Goal: Task Accomplishment & Management: Complete application form

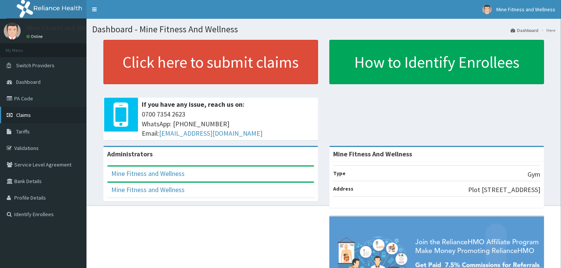
drag, startPoint x: 0, startPoint y: 0, endPoint x: 46, endPoint y: 115, distance: 123.5
click at [46, 115] on link "Claims" at bounding box center [43, 115] width 87 height 17
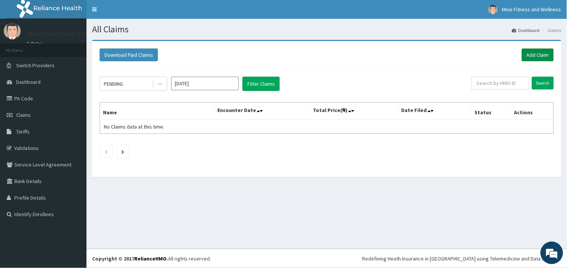
click at [545, 52] on link "Add Claim" at bounding box center [538, 55] width 32 height 13
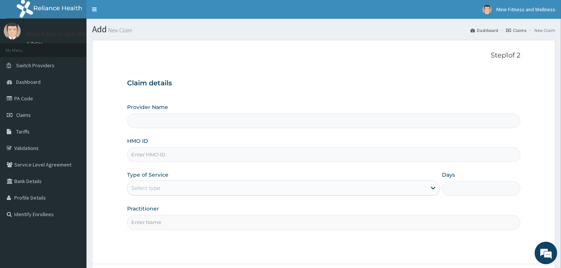
type input "Mine Fitness And Wellness"
type input "1"
click at [43, 111] on link "Claims" at bounding box center [43, 115] width 87 height 17
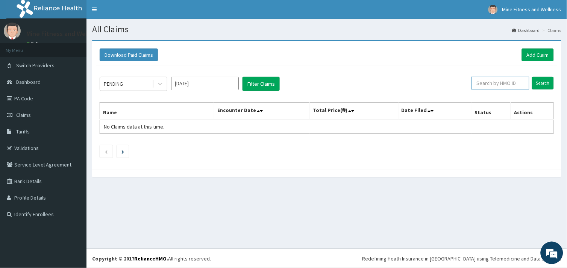
click at [497, 85] on input "text" at bounding box center [501, 83] width 58 height 13
click at [546, 84] on input "Search" at bounding box center [543, 83] width 22 height 13
click at [547, 81] on input "Search" at bounding box center [543, 83] width 22 height 13
click at [542, 52] on link "Add Claim" at bounding box center [538, 55] width 32 height 13
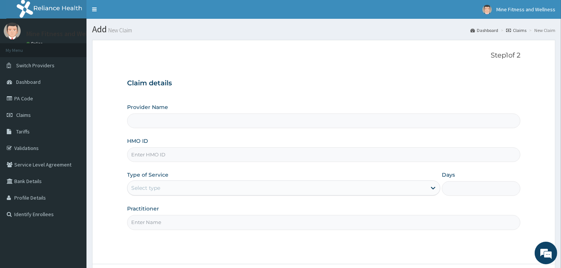
type input "Mine Fitness And Wellness"
type input "1"
click at [173, 155] on input "HMO ID" at bounding box center [324, 155] width 394 height 15
type input "p"
type input "e"
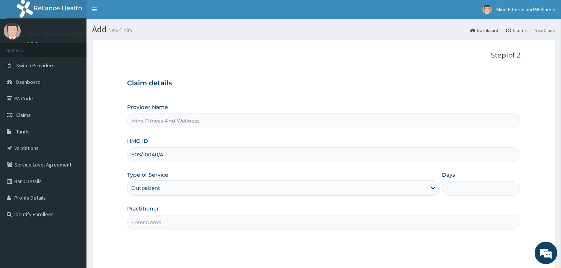
type input "E0S/10040/A"
click at [433, 189] on div "Outpatient" at bounding box center [283, 188] width 313 height 15
click at [432, 189] on div "Outpatient" at bounding box center [283, 188] width 313 height 15
click at [167, 221] on input "Practitioner" at bounding box center [324, 222] width 394 height 15
type input "MINE FITNESS"
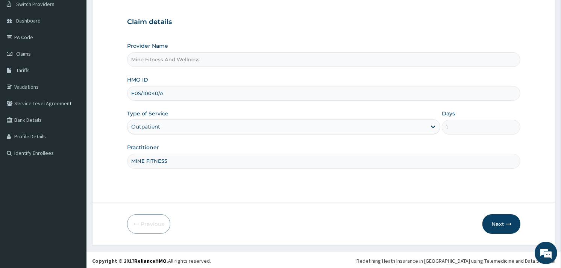
scroll to position [63, 0]
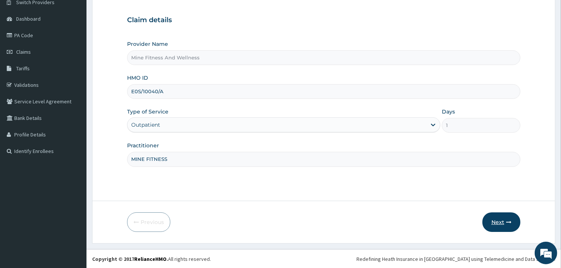
click at [496, 219] on button "Next" at bounding box center [502, 223] width 38 height 20
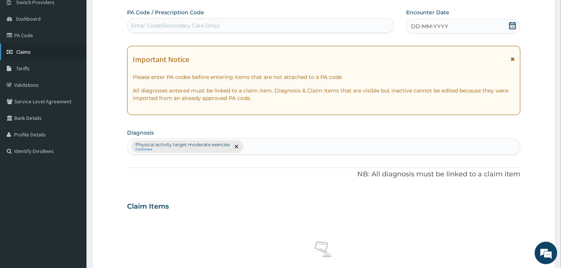
click at [36, 46] on link "Claims" at bounding box center [43, 52] width 87 height 17
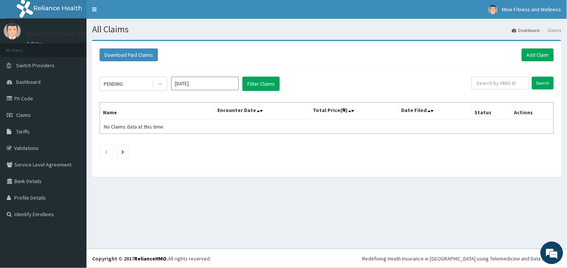
click at [196, 86] on input "Sep 2025" at bounding box center [205, 84] width 68 height 14
click at [204, 145] on div "Aug" at bounding box center [205, 146] width 15 height 14
click at [146, 54] on button "Download Paid Claims" at bounding box center [129, 55] width 58 height 13
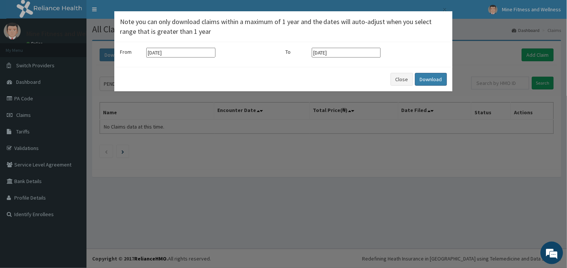
click at [436, 77] on button "Download" at bounding box center [431, 79] width 32 height 13
click at [403, 79] on button "Close" at bounding box center [402, 79] width 23 height 13
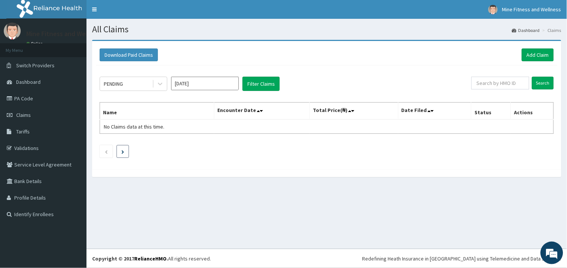
click at [123, 153] on icon "Next page" at bounding box center [123, 152] width 3 height 4
click at [111, 151] on li at bounding box center [106, 151] width 13 height 13
click at [259, 110] on icon at bounding box center [258, 110] width 3 height 5
click at [213, 85] on input "Aug 2025" at bounding box center [205, 84] width 68 height 14
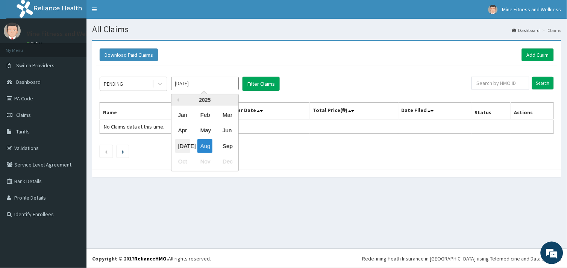
click at [178, 146] on div "Jul" at bounding box center [182, 146] width 15 height 14
type input "Jul 2025"
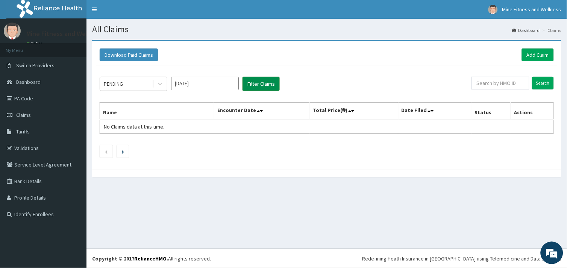
click at [249, 85] on button "Filter Claims" at bounding box center [261, 84] width 37 height 14
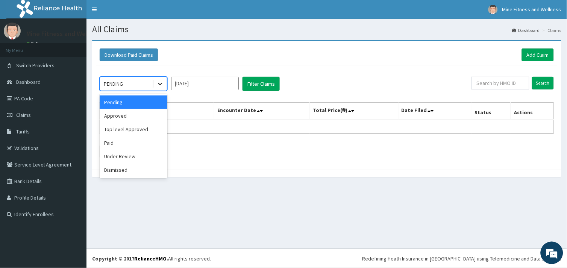
click at [160, 85] on icon at bounding box center [160, 84] width 5 height 3
click at [154, 110] on div "Approved" at bounding box center [134, 116] width 68 height 14
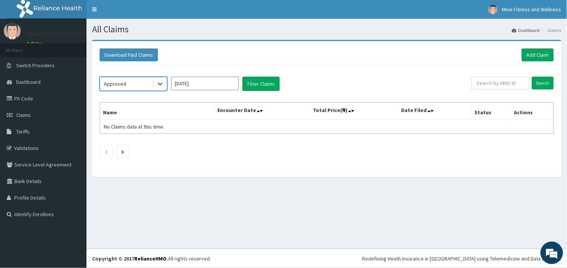
click at [159, 83] on icon at bounding box center [161, 84] width 8 height 8
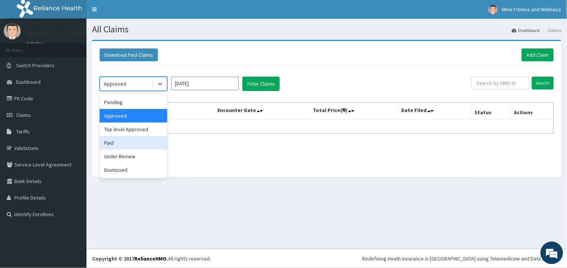
click at [114, 145] on div "Paid" at bounding box center [134, 143] width 68 height 14
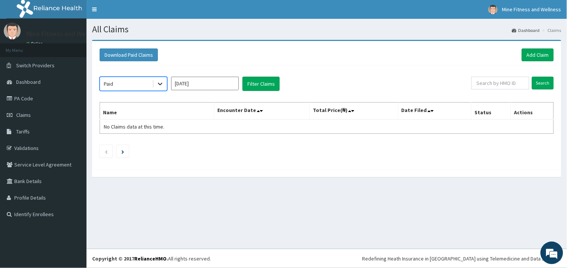
click at [158, 84] on icon at bounding box center [161, 84] width 8 height 8
click at [134, 55] on button "Download Paid Claims" at bounding box center [129, 55] width 58 height 13
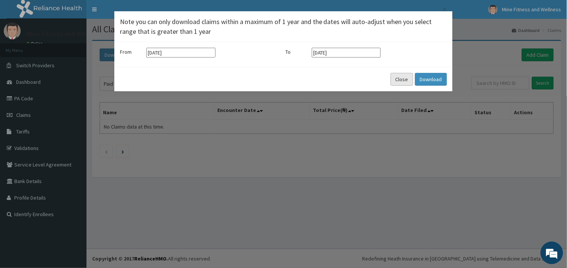
click at [403, 80] on button "Close" at bounding box center [402, 79] width 23 height 13
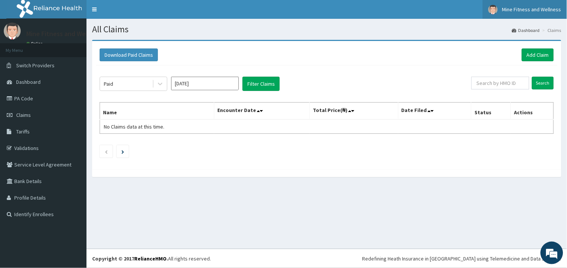
click at [524, 6] on link "Mine Fitness and Wellness" at bounding box center [525, 9] width 84 height 19
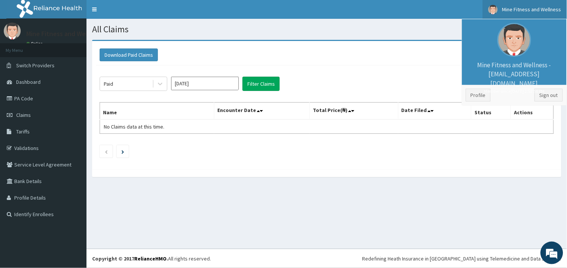
click at [461, 59] on div "Download Paid Claims Add Claim" at bounding box center [327, 55] width 455 height 13
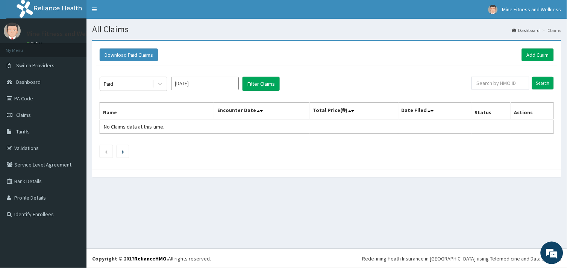
click at [119, 113] on th "Name" at bounding box center [157, 111] width 114 height 17
click at [116, 114] on th "Name" at bounding box center [157, 111] width 114 height 17
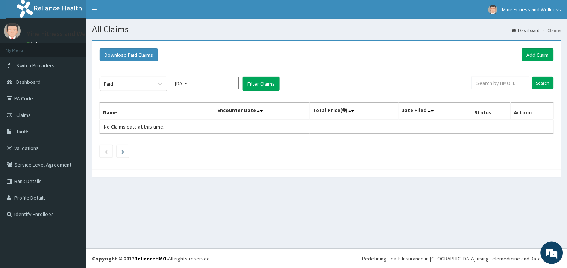
click at [116, 114] on th "Name" at bounding box center [157, 111] width 114 height 17
click at [136, 129] on span "No Claims data at this time." at bounding box center [134, 126] width 61 height 7
click at [166, 126] on td "No Claims data at this time." at bounding box center [157, 127] width 114 height 14
click at [163, 126] on span "No Claims data at this time." at bounding box center [134, 126] width 61 height 7
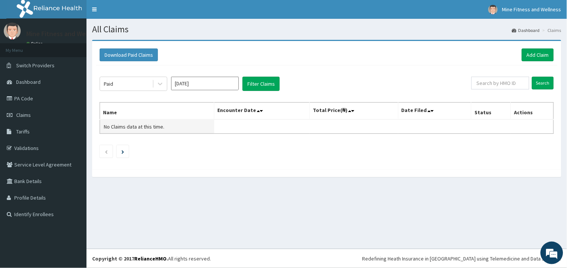
click at [163, 126] on span "No Claims data at this time." at bounding box center [134, 126] width 61 height 7
click at [48, 194] on link "Profile Details" at bounding box center [43, 198] width 87 height 17
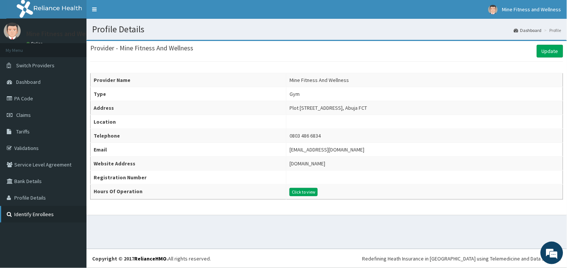
click at [55, 213] on link "Identify Enrollees" at bounding box center [43, 214] width 87 height 17
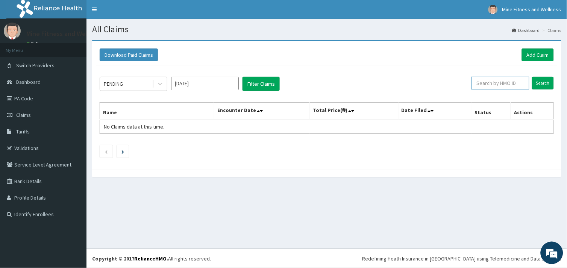
click at [518, 84] on input "text" at bounding box center [501, 83] width 58 height 13
type input "EOS/10040/A"
click at [548, 83] on input "Search" at bounding box center [543, 83] width 22 height 13
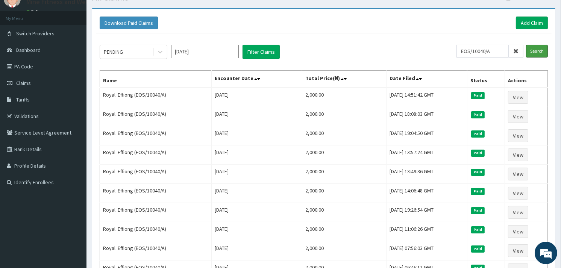
scroll to position [16, 0]
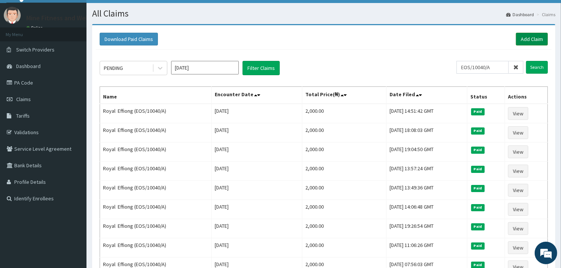
click at [525, 36] on link "Add Claim" at bounding box center [532, 39] width 32 height 13
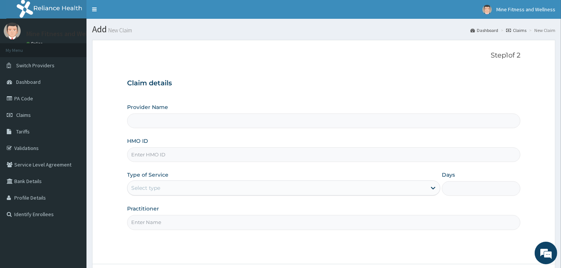
type input "Mine Fitness And Wellness"
type input "1"
click at [178, 155] on input "HMO ID" at bounding box center [324, 155] width 394 height 15
type input "EOS/10040/A"
click at [166, 222] on input "Practitioner" at bounding box center [324, 222] width 394 height 15
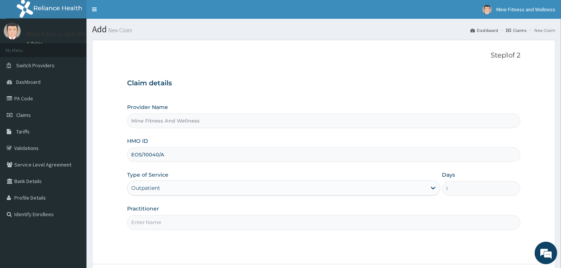
type input "MINE FITNESS"
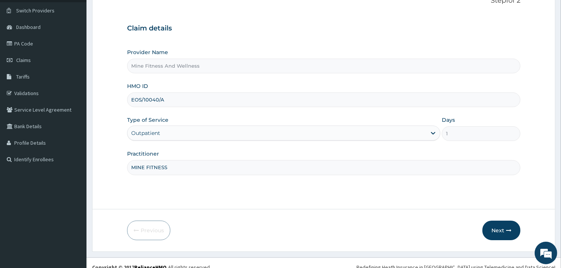
scroll to position [63, 0]
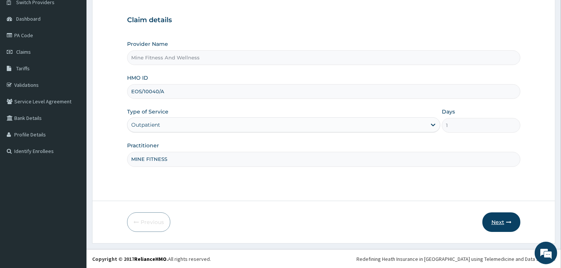
click at [497, 220] on button "Next" at bounding box center [502, 223] width 38 height 20
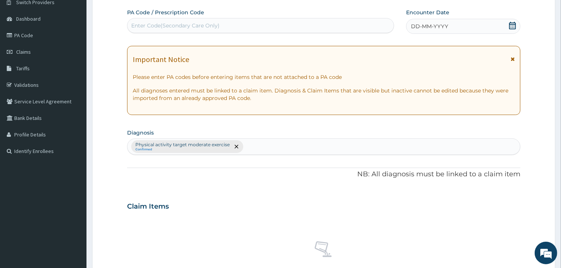
click at [512, 59] on icon at bounding box center [513, 58] width 4 height 5
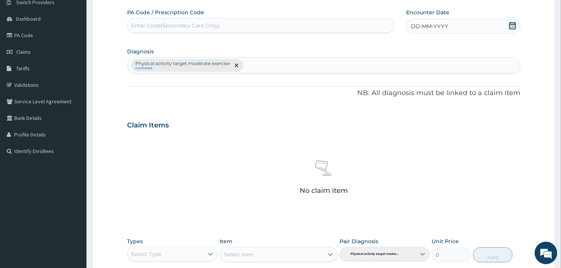
click at [147, 24] on div "Enter Code(Secondary Care Only)" at bounding box center [175, 26] width 88 height 8
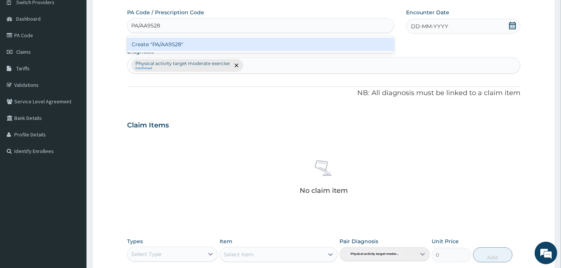
type input "PA/AA9528"
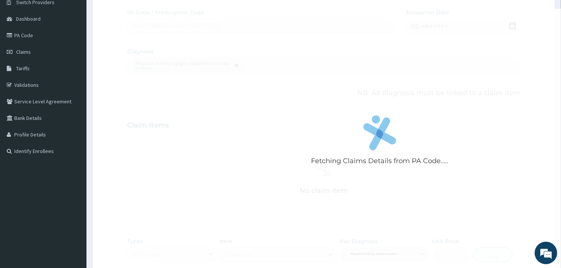
click at [513, 26] on div "Fetching Claims Details from PA Code..... PA Code / Prescription Code Enter Cod…" at bounding box center [324, 164] width 394 height 310
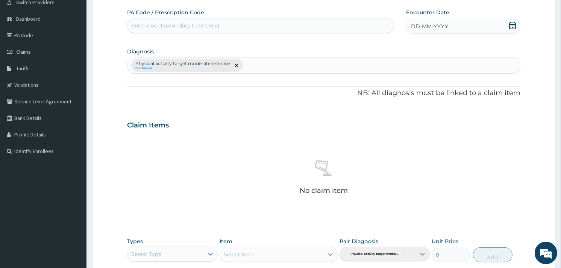
click at [460, 28] on div "DD-MM-YYYY" at bounding box center [463, 26] width 114 height 15
click at [437, 84] on div "10" at bounding box center [435, 85] width 11 height 11
click at [210, 254] on icon at bounding box center [210, 254] width 5 height 3
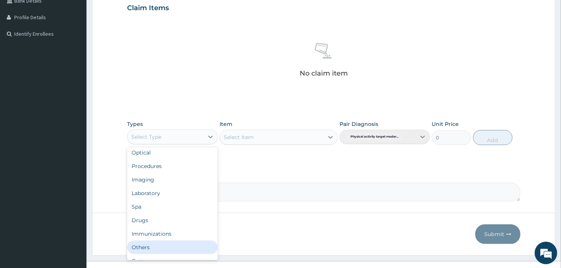
scroll to position [25, 0]
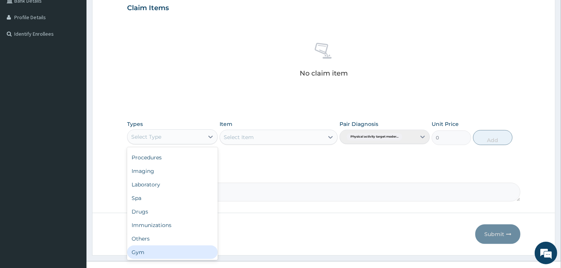
click at [163, 251] on div "Gym" at bounding box center [172, 253] width 90 height 14
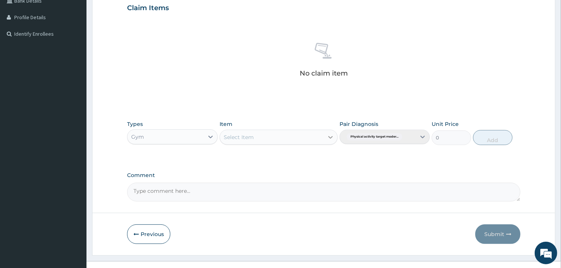
click at [331, 135] on icon at bounding box center [331, 138] width 8 height 8
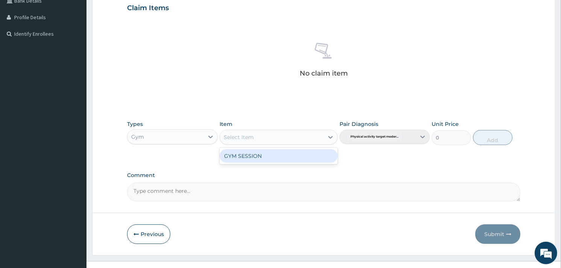
click at [315, 159] on div "GYM SESSION" at bounding box center [279, 156] width 118 height 14
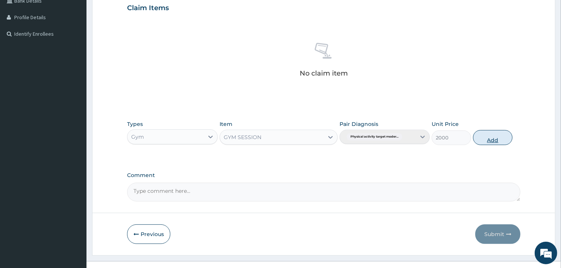
click at [479, 139] on button "Add" at bounding box center [493, 137] width 40 height 15
type input "0"
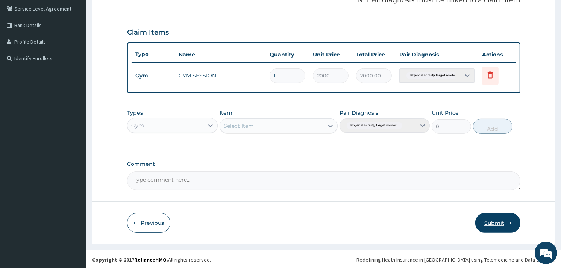
click at [485, 221] on button "Submit" at bounding box center [498, 223] width 45 height 20
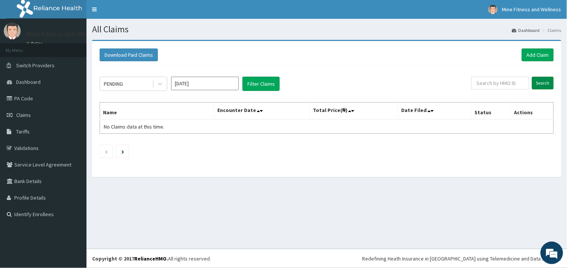
click at [546, 80] on input "Search" at bounding box center [543, 83] width 22 height 13
click at [522, 85] on input "text" at bounding box center [501, 83] width 58 height 13
type input "EOS/10040/A"
click at [544, 84] on input "Search" at bounding box center [543, 83] width 22 height 13
